Goal: Answer question/provide support

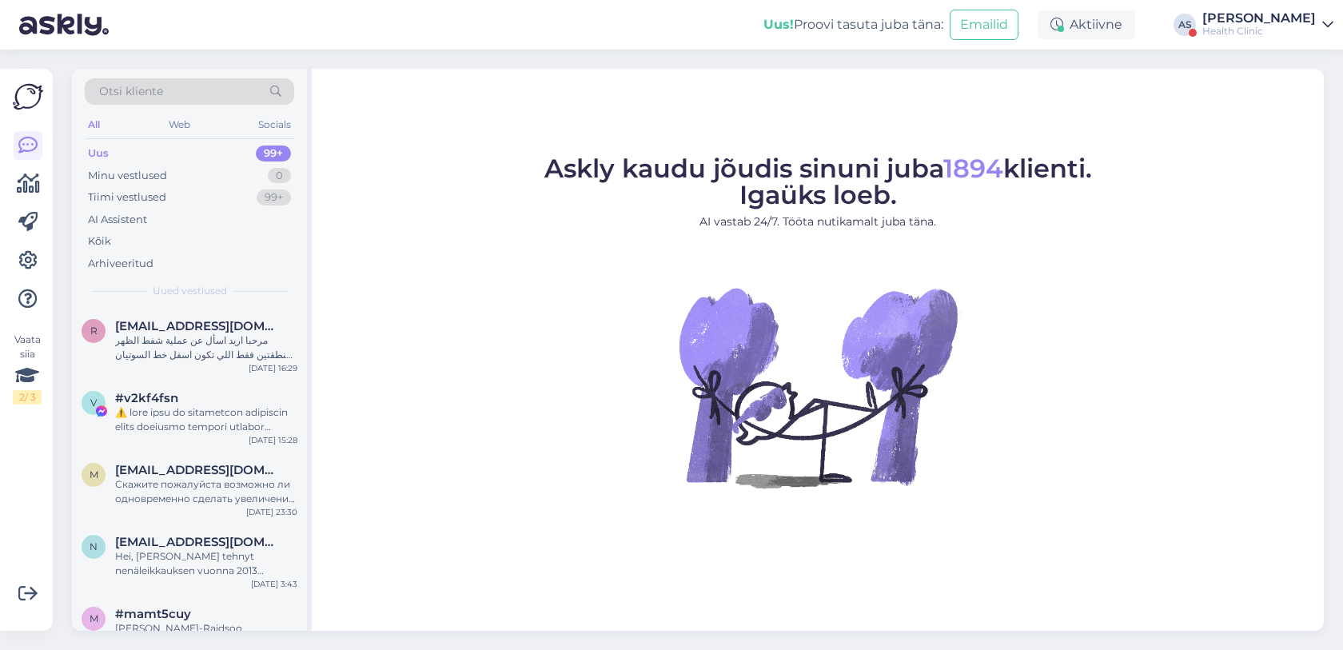
click at [1203, 10] on div "Uus! Proovi tasuta juba täna: Emailid Aktiivne AS [PERSON_NAME] Health Clinic" at bounding box center [671, 25] width 1343 height 50
click at [1212, 38] on div "Uus! Proovi tasuta juba täna: Emailid Aktiivne AS [PERSON_NAME] Health Clinic" at bounding box center [671, 25] width 1343 height 50
click at [1202, 17] on div "[PERSON_NAME]" at bounding box center [1258, 18] width 113 height 13
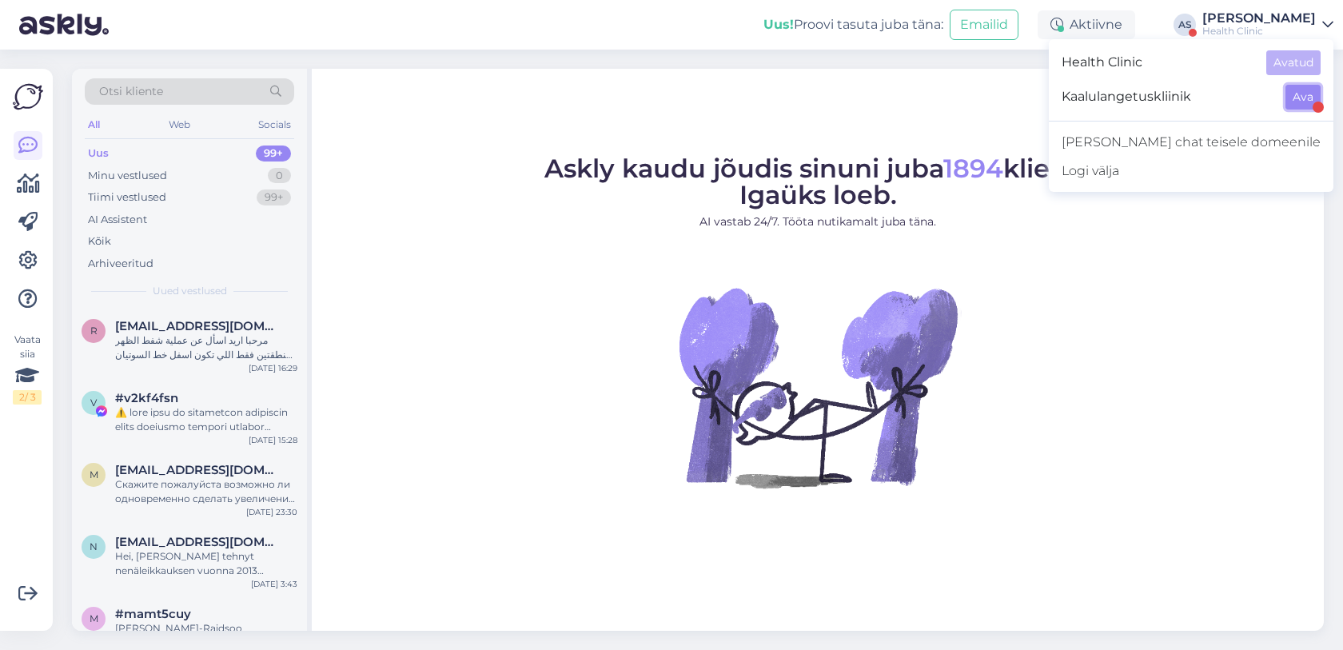
click at [1291, 105] on button "Ava" at bounding box center [1302, 97] width 35 height 25
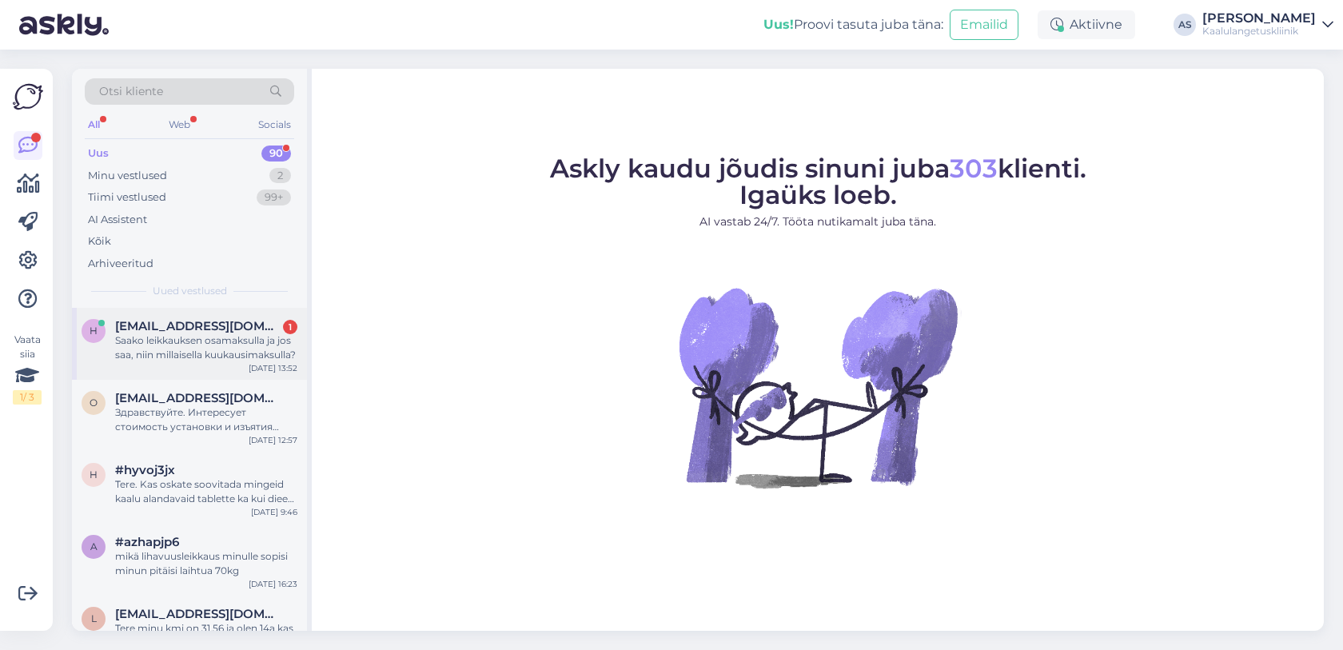
click at [266, 375] on div "h [EMAIL_ADDRESS][DOMAIN_NAME] 1 Saako leikkauksen osamaksulla ja jos saa, niin…" at bounding box center [189, 344] width 235 height 72
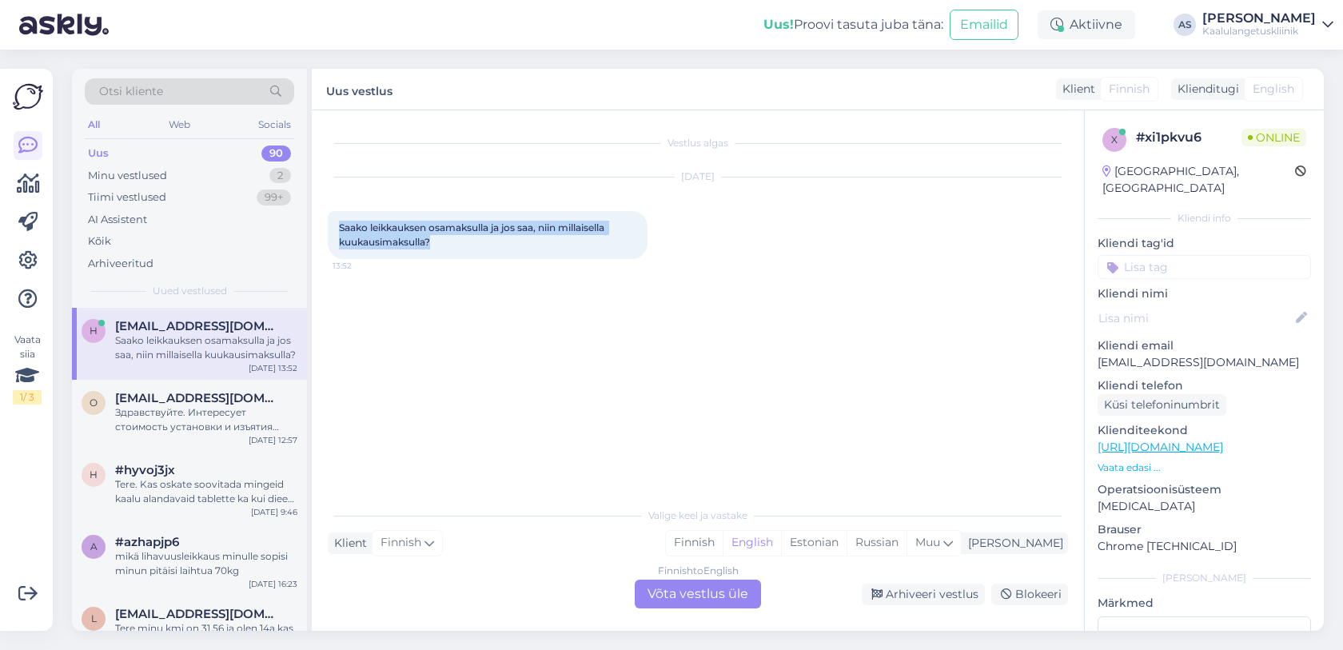
drag, startPoint x: 453, startPoint y: 242, endPoint x: 321, endPoint y: 227, distance: 132.7
click at [321, 227] on div "Vestlus algas [DATE] Saako leikkauksen osamaksulla ja jos saa, niin millaisella…" at bounding box center [698, 370] width 772 height 520
copy span "Saako leikkauksen osamaksulla ja jos saa, niin millaisella kuukausimaksulla?"
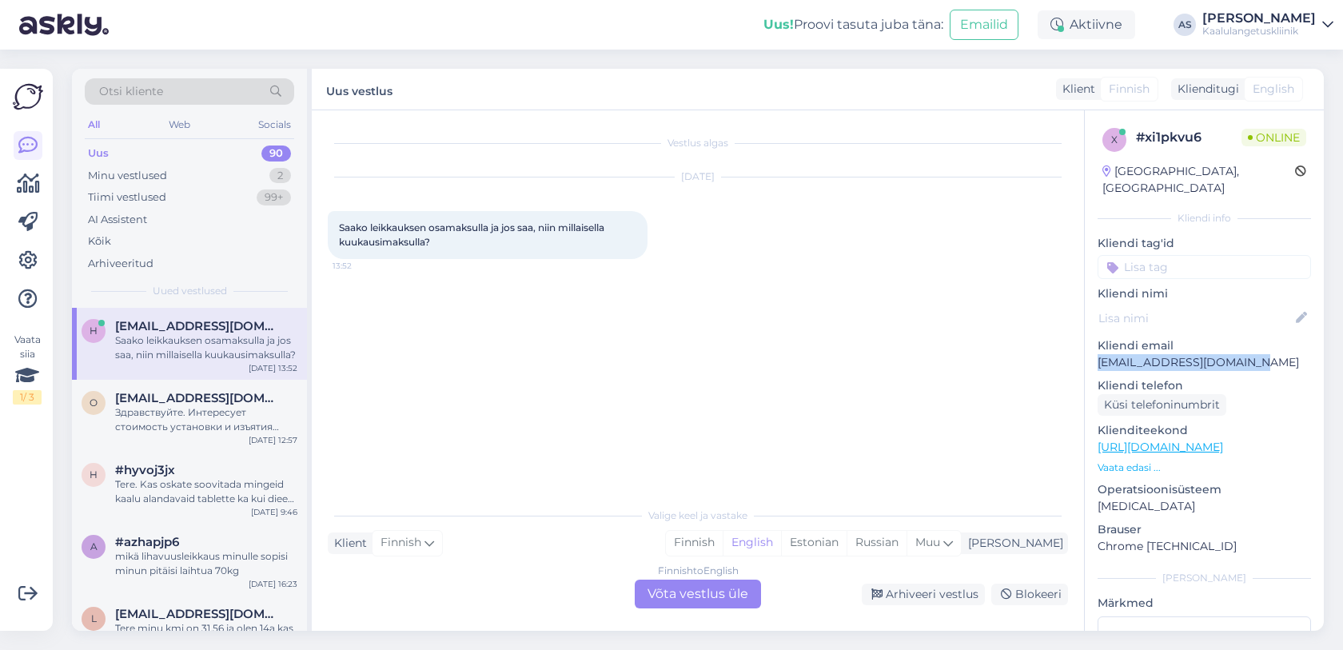
drag, startPoint x: 1095, startPoint y: 345, endPoint x: 1240, endPoint y: 344, distance: 145.5
click at [1240, 344] on div "x # xi1pkvu6 Online [GEOGRAPHIC_DATA], [GEOGRAPHIC_DATA] Kliendi info Kliendi t…" at bounding box center [1203, 447] width 239 height 674
copy p "heli.rantala91@gmail.com"
click at [1133, 90] on span "Finnish" at bounding box center [1128, 89] width 41 height 17
click at [1240, 86] on div "Klienditugi English" at bounding box center [1237, 89] width 132 height 22
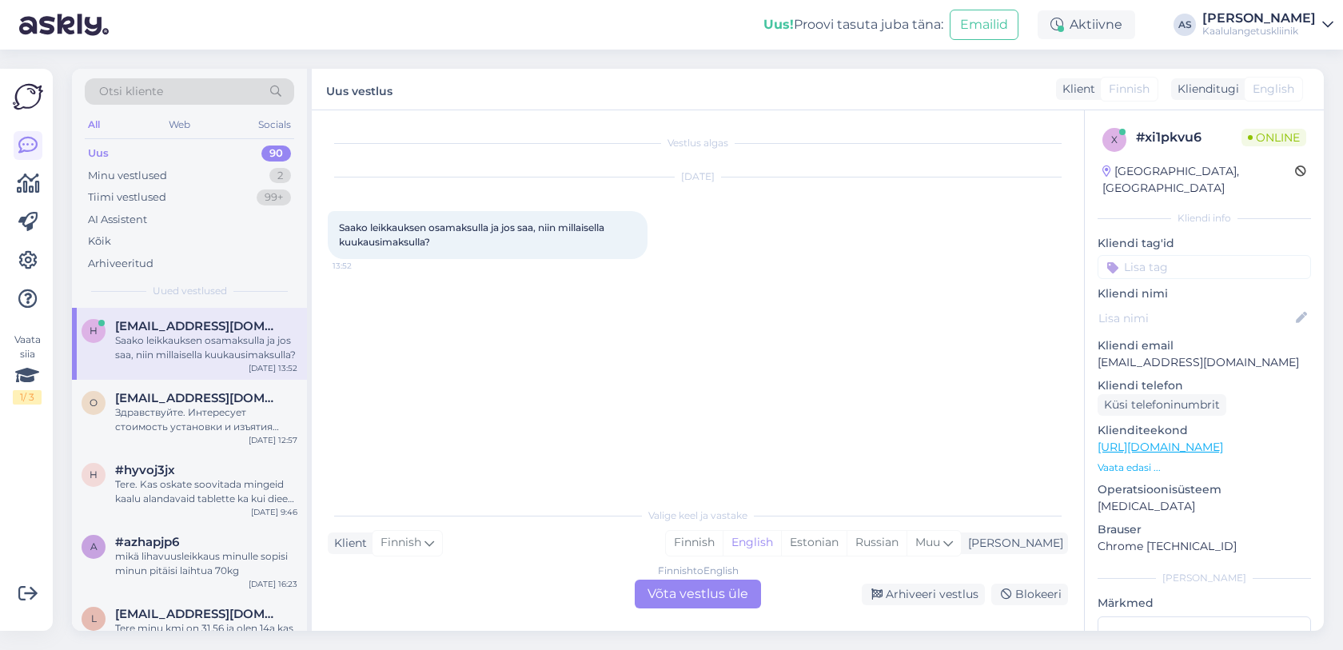
click at [1257, 86] on span "English" at bounding box center [1273, 89] width 42 height 17
